Goal: Use online tool/utility: Use online tool/utility

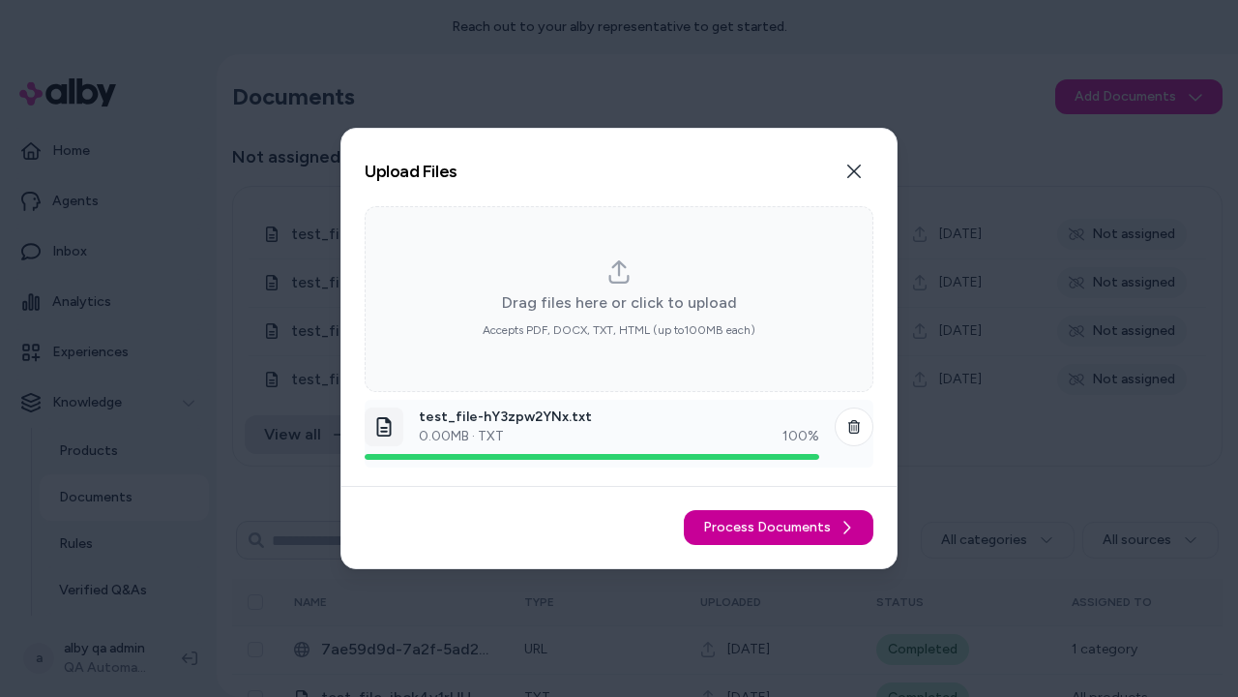
click at [782, 527] on span "Process Documents" at bounding box center [767, 527] width 128 height 19
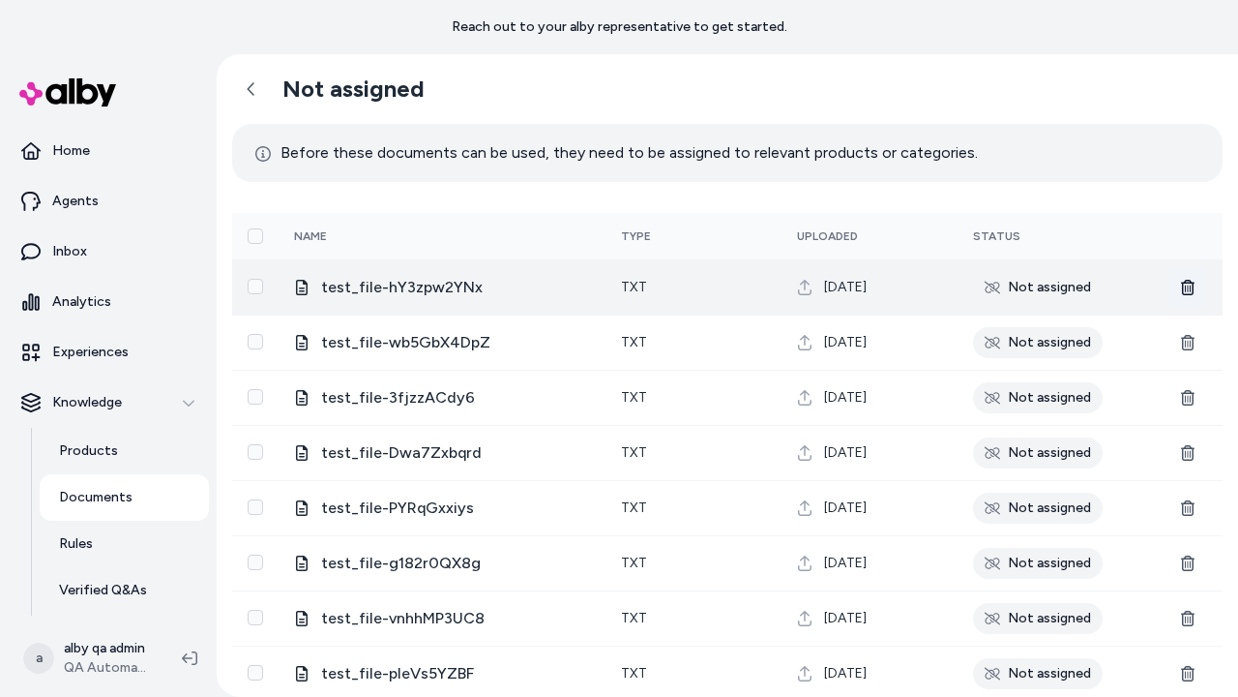
click at [1188, 286] on icon at bounding box center [1188, 287] width 14 height 15
